Goal: Task Accomplishment & Management: Manage account settings

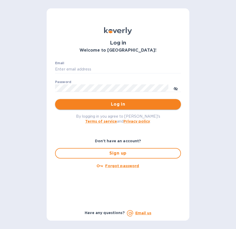
type input "[EMAIL_ADDRESS][DOMAIN_NAME]"
click at [142, 103] on span "Log in" at bounding box center [118, 104] width 118 height 6
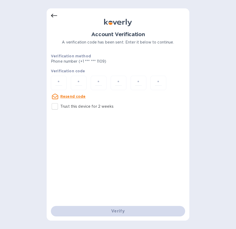
drag, startPoint x: 212, startPoint y: 119, endPoint x: 202, endPoint y: 110, distance: 13.8
click at [212, 119] on div "Account Verification A verification code has been sent. Enter it below to conti…" at bounding box center [118, 114] width 236 height 229
click at [63, 82] on input "number" at bounding box center [58, 83] width 11 height 10
type input "8"
type input "1"
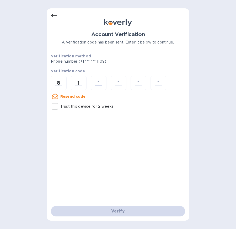
type input "8"
type input "9"
type input "8"
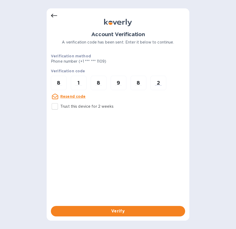
type input "2"
